Goal: Task Accomplishment & Management: Use online tool/utility

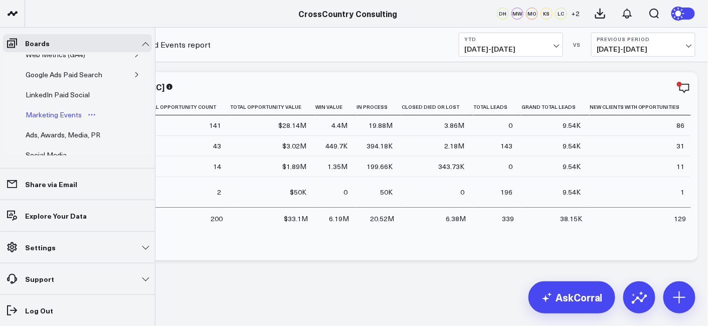
scroll to position [372, 0]
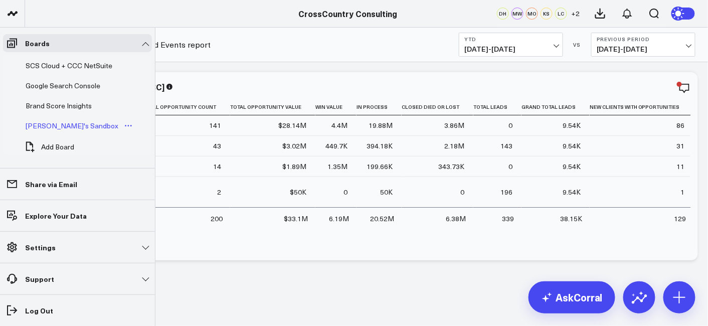
click at [53, 120] on div "[PERSON_NAME]'s Sandbox" at bounding box center [72, 126] width 98 height 12
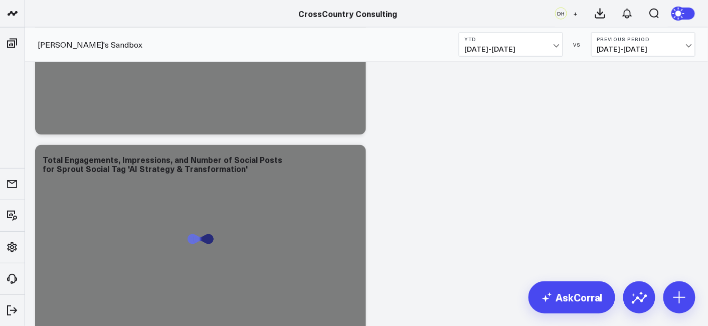
scroll to position [2850, 0]
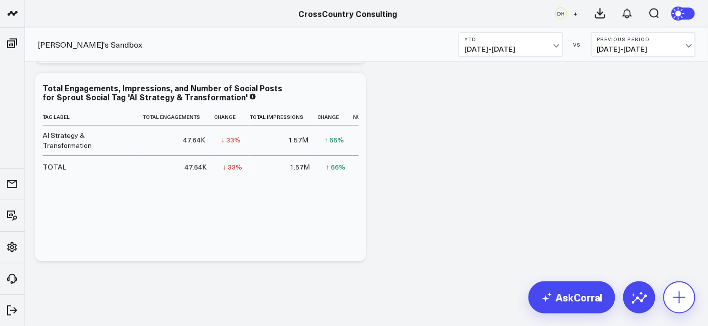
click at [679, 298] on icon at bounding box center [679, 297] width 16 height 16
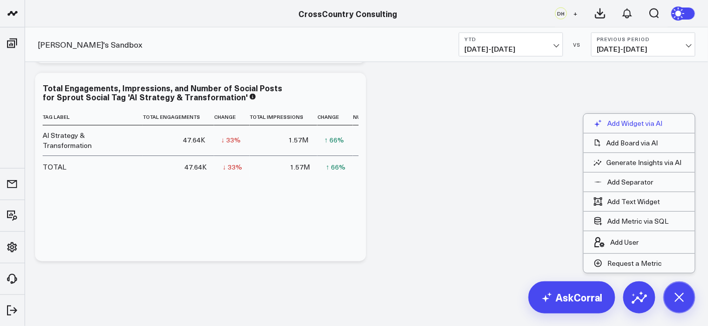
click at [637, 121] on p "Add Widget via AI" at bounding box center [634, 123] width 55 height 9
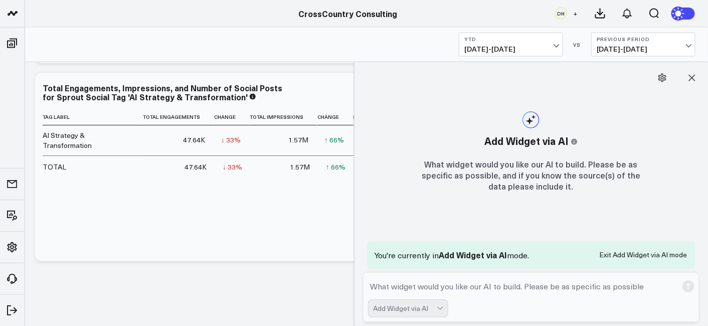
click at [457, 289] on textarea at bounding box center [523, 286] width 310 height 18
type textarea "I need a list widget of web leads and netsuite pricing calculator leads"
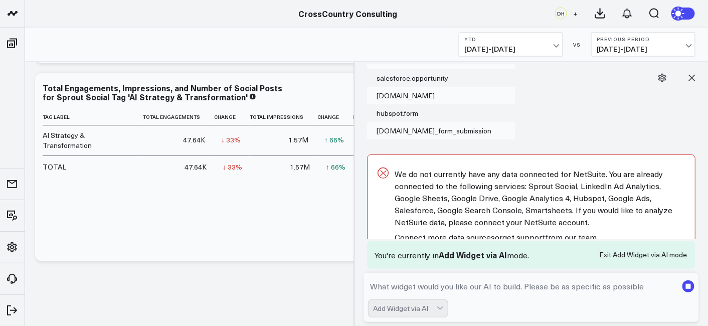
scroll to position [586, 0]
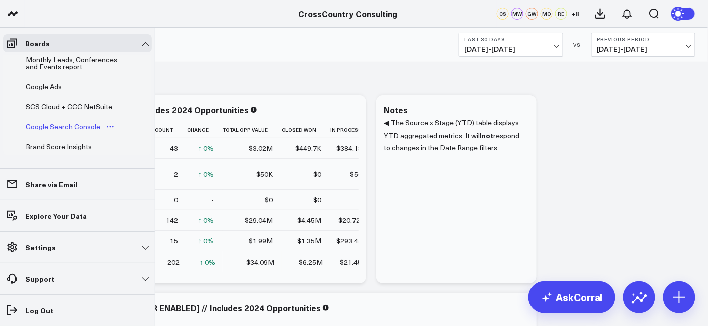
scroll to position [342, 0]
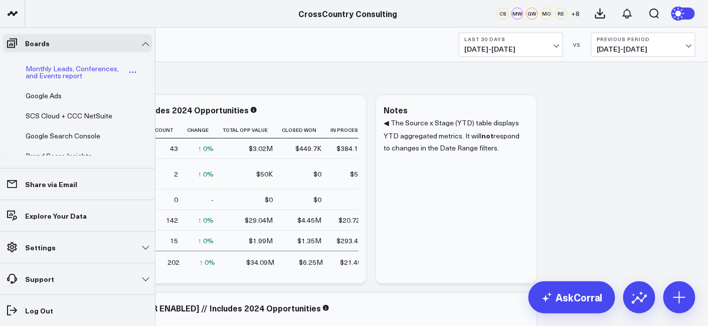
click at [59, 66] on div "Monthly Leads, Conferences, and Events report" at bounding box center [75, 72] width 105 height 19
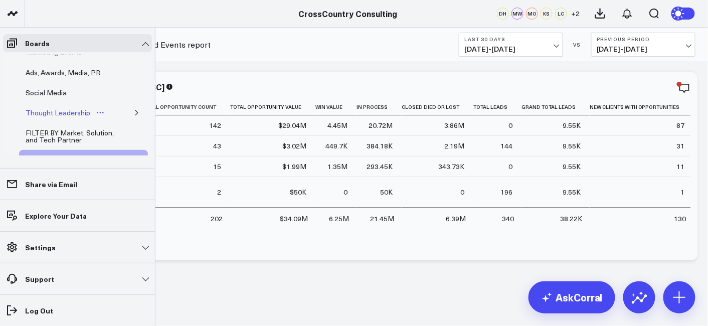
scroll to position [399, 0]
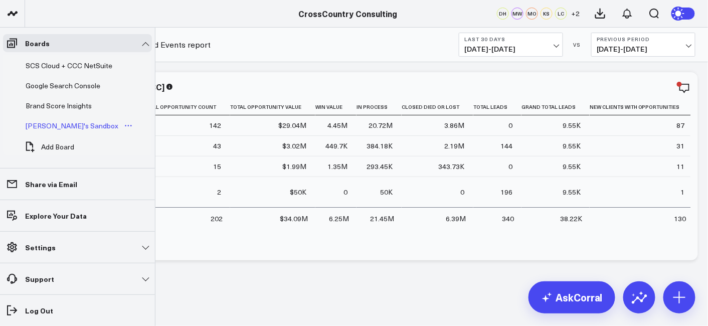
click at [57, 120] on div "[PERSON_NAME]'s Sandbox" at bounding box center [72, 126] width 98 height 12
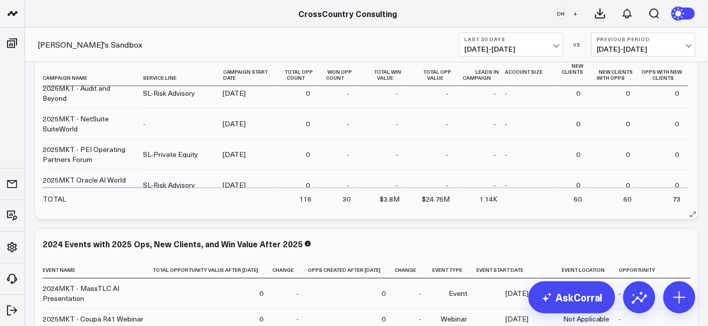
scroll to position [385, 0]
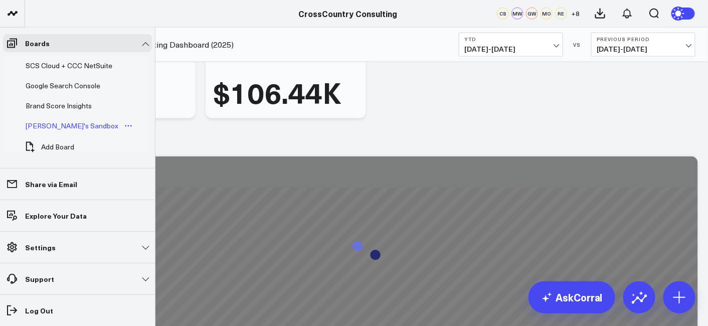
scroll to position [611, 0]
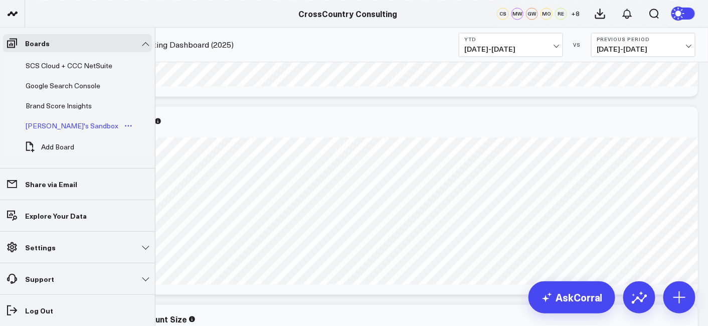
click at [49, 120] on div "[PERSON_NAME]'s Sandbox" at bounding box center [72, 126] width 98 height 12
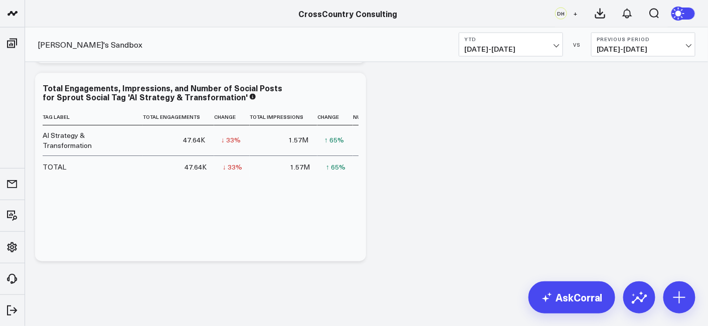
scroll to position [2731, 0]
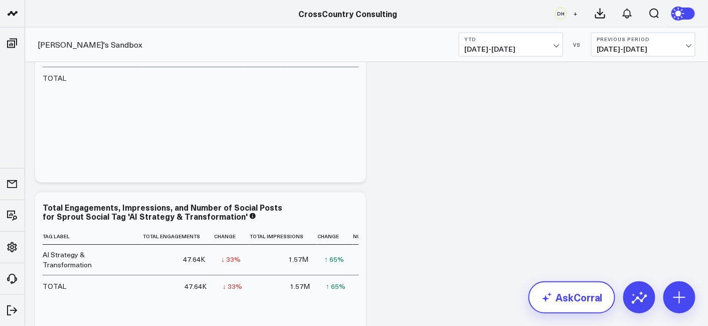
click at [557, 301] on link "AskCorral" at bounding box center [571, 297] width 87 height 32
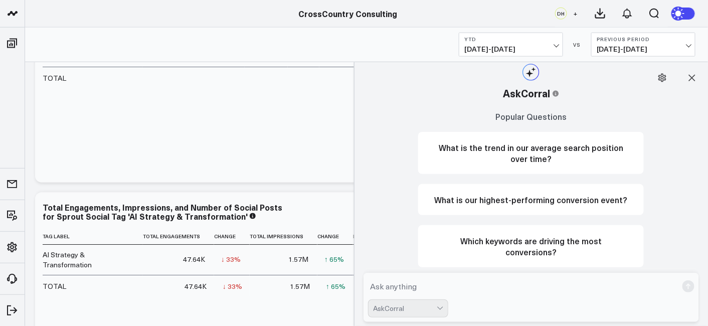
click at [446, 290] on textarea at bounding box center [523, 286] width 310 height 18
click at [542, 290] on textarea "Could you create a pie chart of web leads by" at bounding box center [523, 286] width 310 height 18
type textarea "Could you create a pie chart of web leads by source of leads"
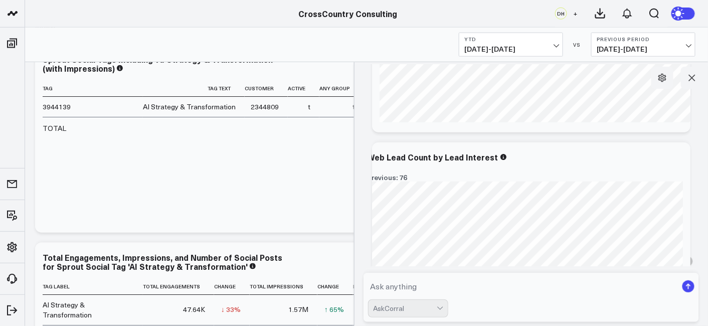
scroll to position [381, 0]
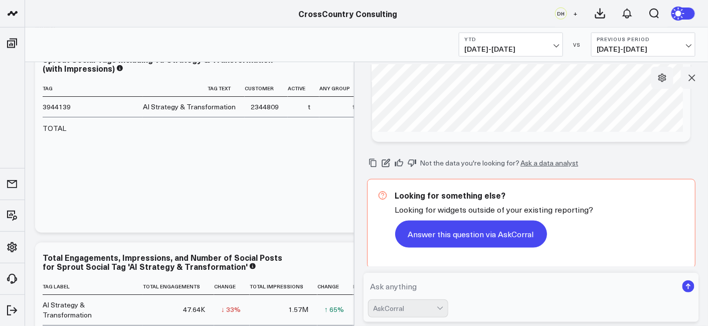
click at [480, 233] on button "Answer this question via AskCorral" at bounding box center [471, 234] width 152 height 27
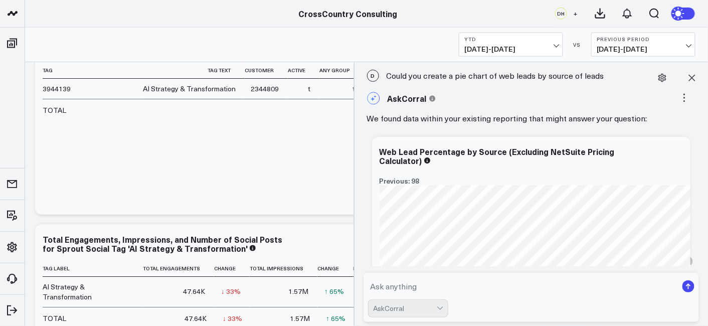
scroll to position [2565, 0]
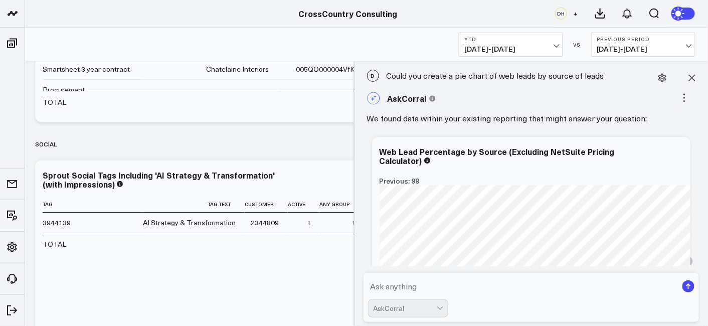
click at [518, 73] on div "D Could you create a pie chart of web leads by source of leads" at bounding box center [531, 76] width 344 height 22
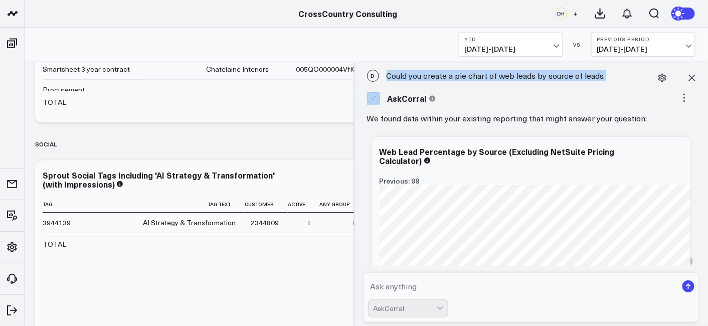
click at [518, 73] on div "D Could you create a pie chart of web leads by source of leads" at bounding box center [531, 76] width 344 height 22
copy div "Could you create a pie chart of web leads by source of leads"
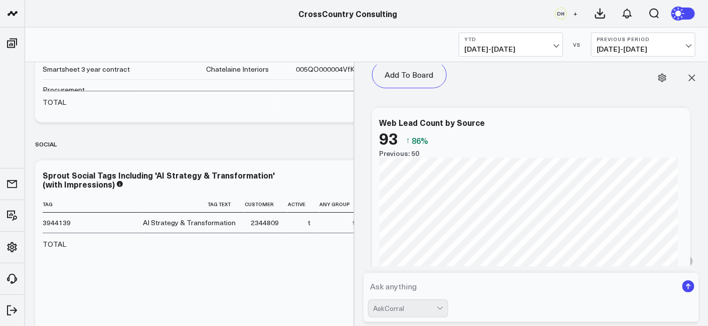
scroll to position [1941, 0]
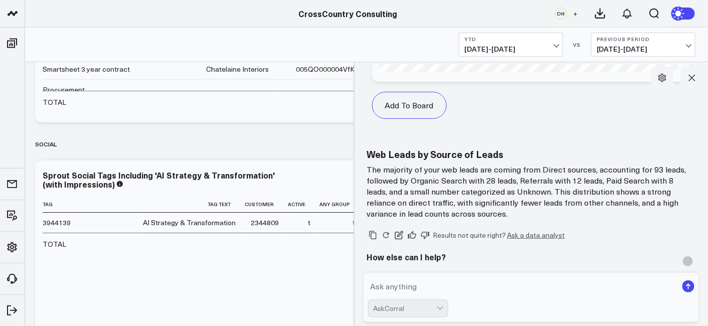
click at [395, 287] on textarea at bounding box center [523, 286] width 310 height 18
paste textarea "Could you create a pie chart of web leads by source of leads"
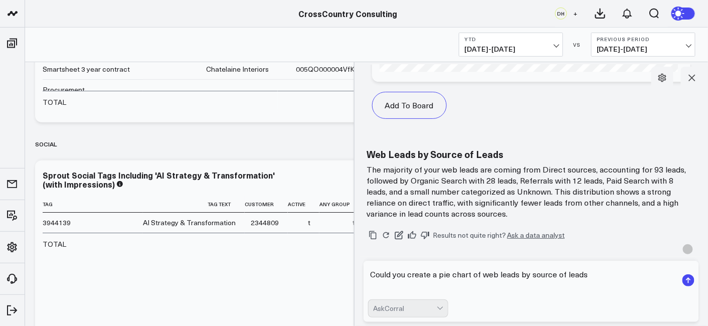
click at [582, 280] on textarea "Could you create a pie chart of web leads by source of leads" at bounding box center [523, 280] width 310 height 30
type textarea "Could you create a pie chart of web leads by lead interest"
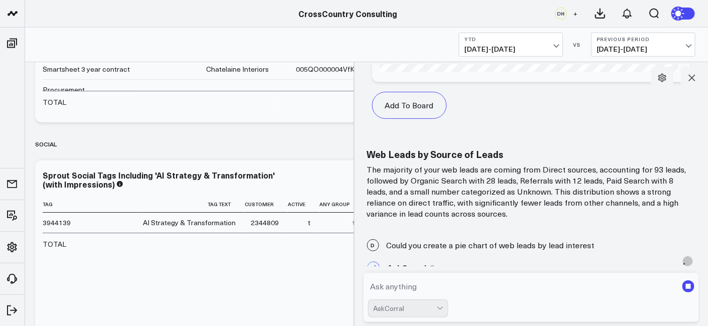
scroll to position [1965, 0]
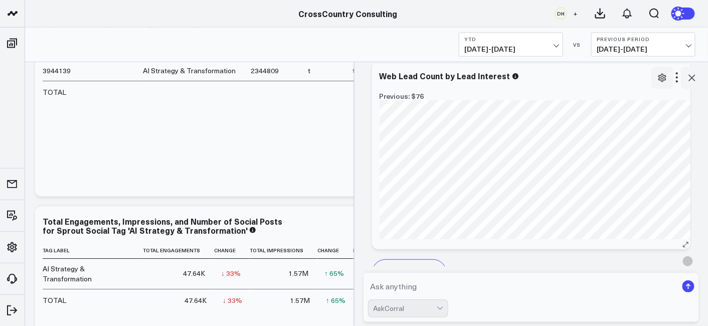
scroll to position [3197, 0]
